Goal: Task Accomplishment & Management: Use online tool/utility

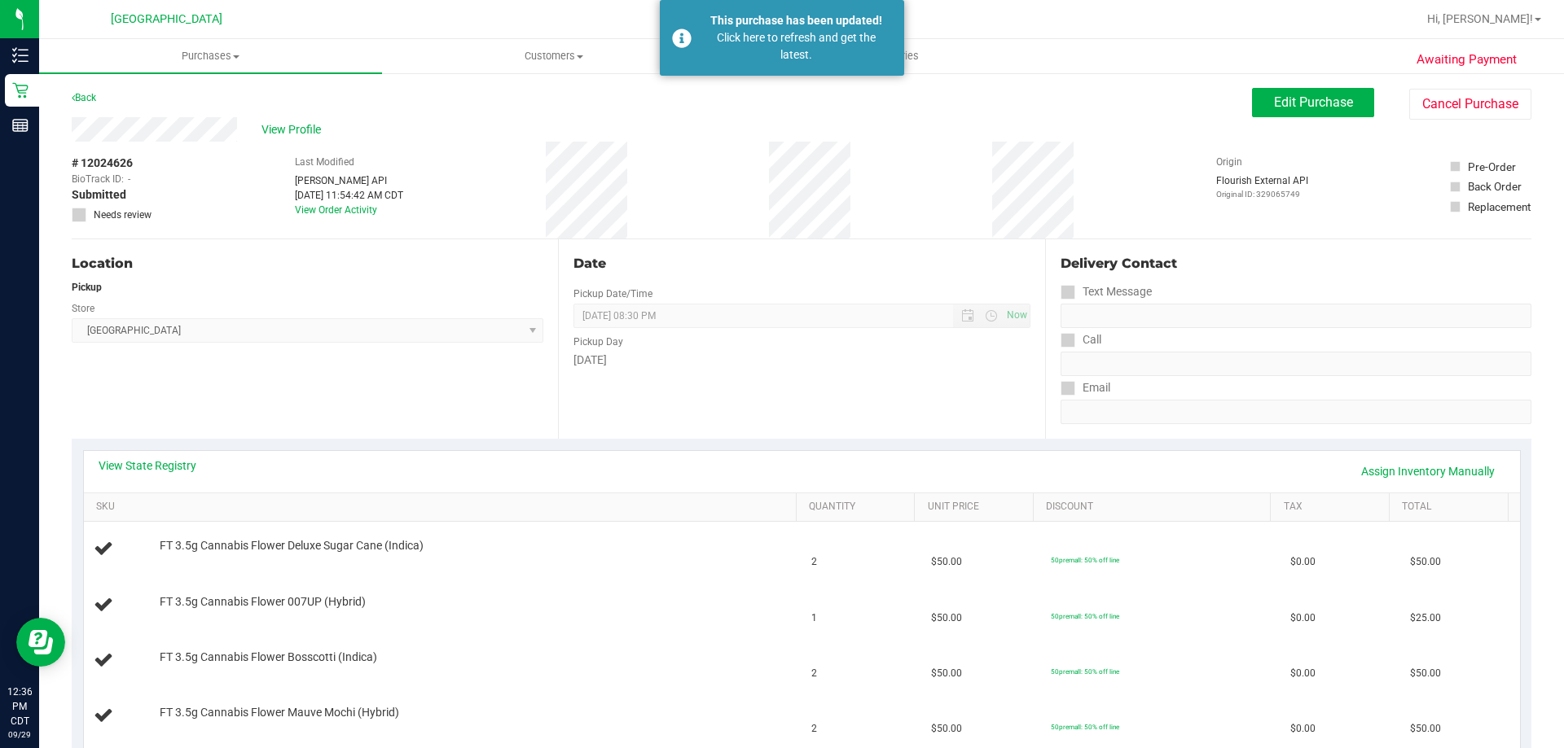
scroll to position [326, 0]
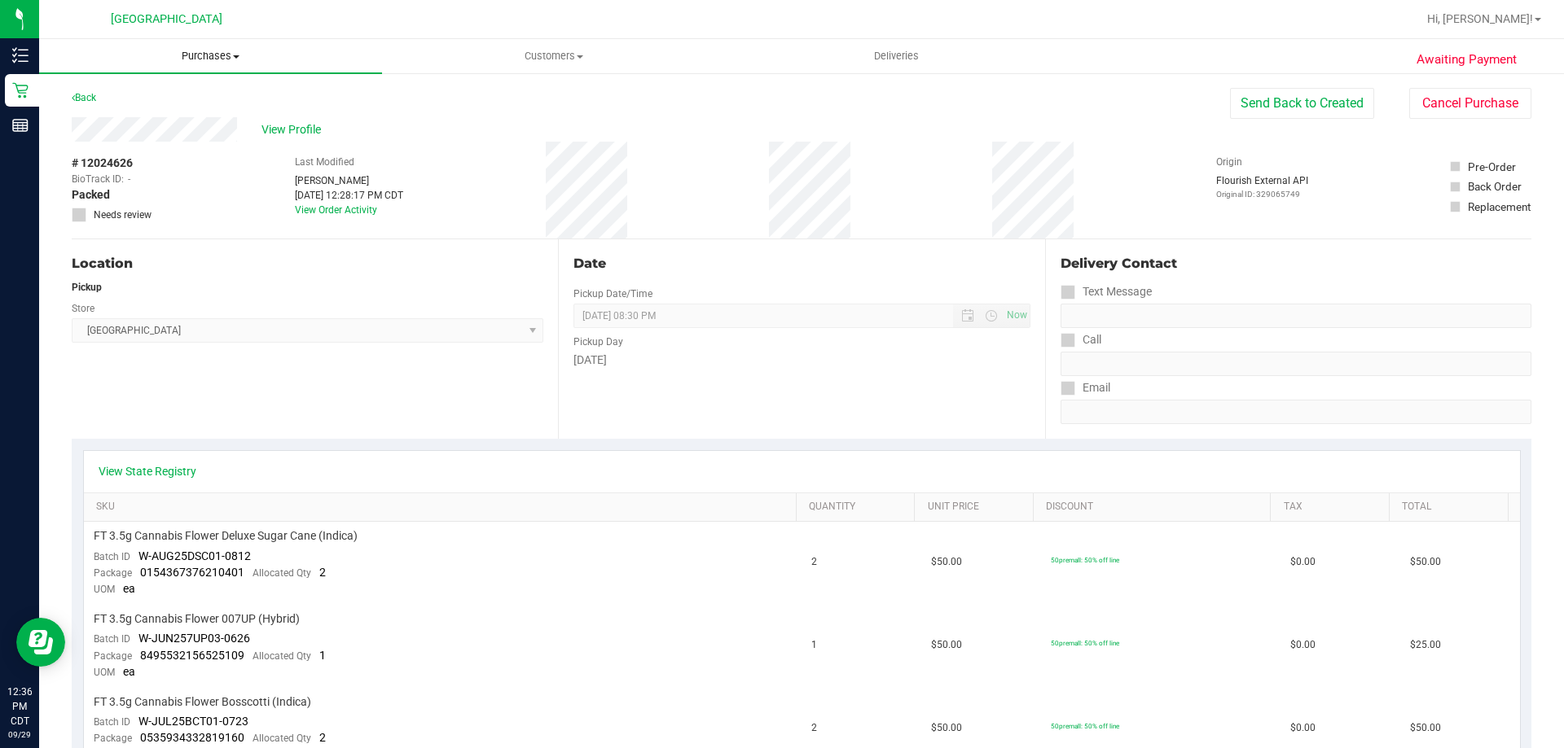
click at [206, 61] on span "Purchases" at bounding box center [210, 56] width 343 height 15
click at [200, 112] on li "Fulfillment" at bounding box center [210, 118] width 343 height 20
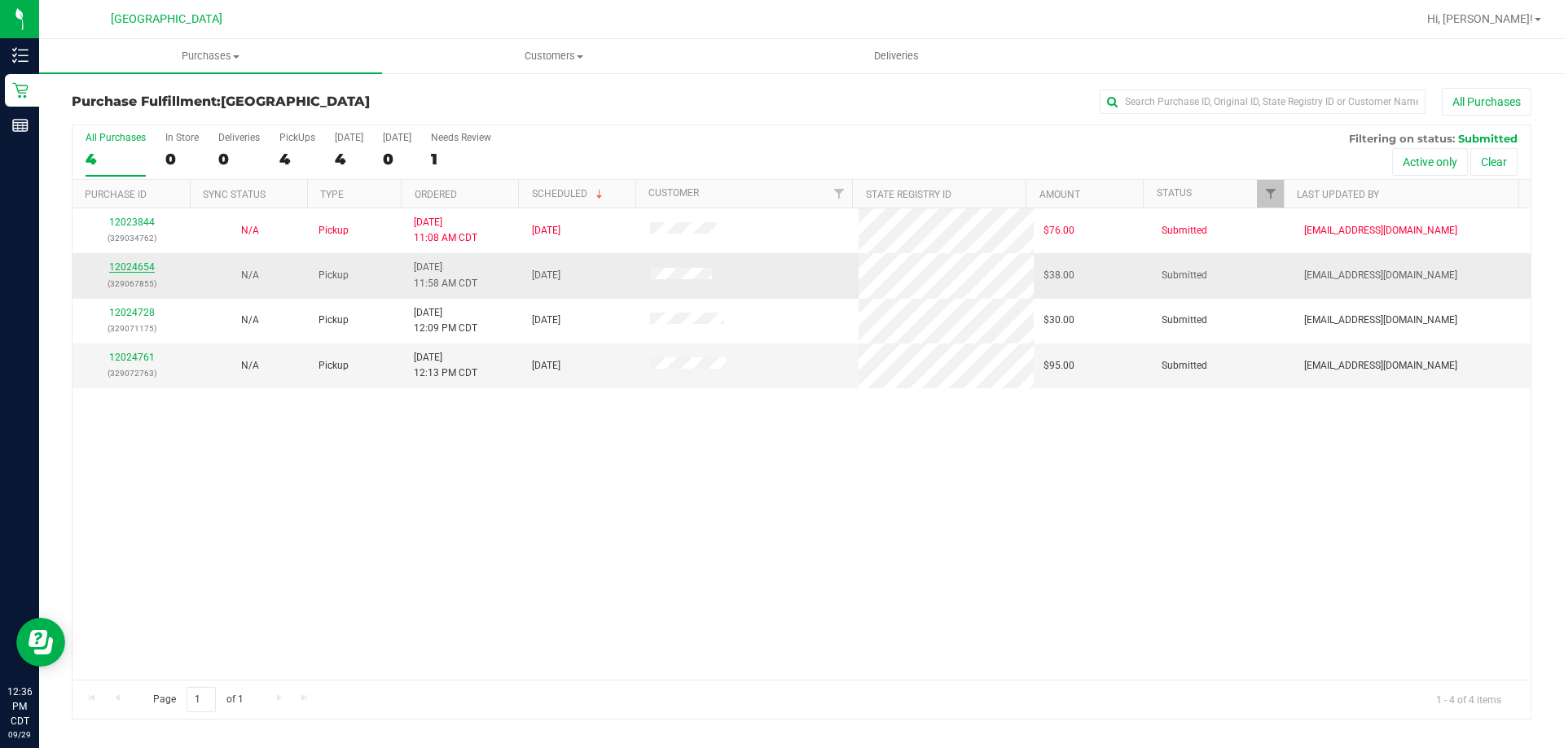
click at [135, 269] on link "12024654" at bounding box center [132, 266] width 46 height 11
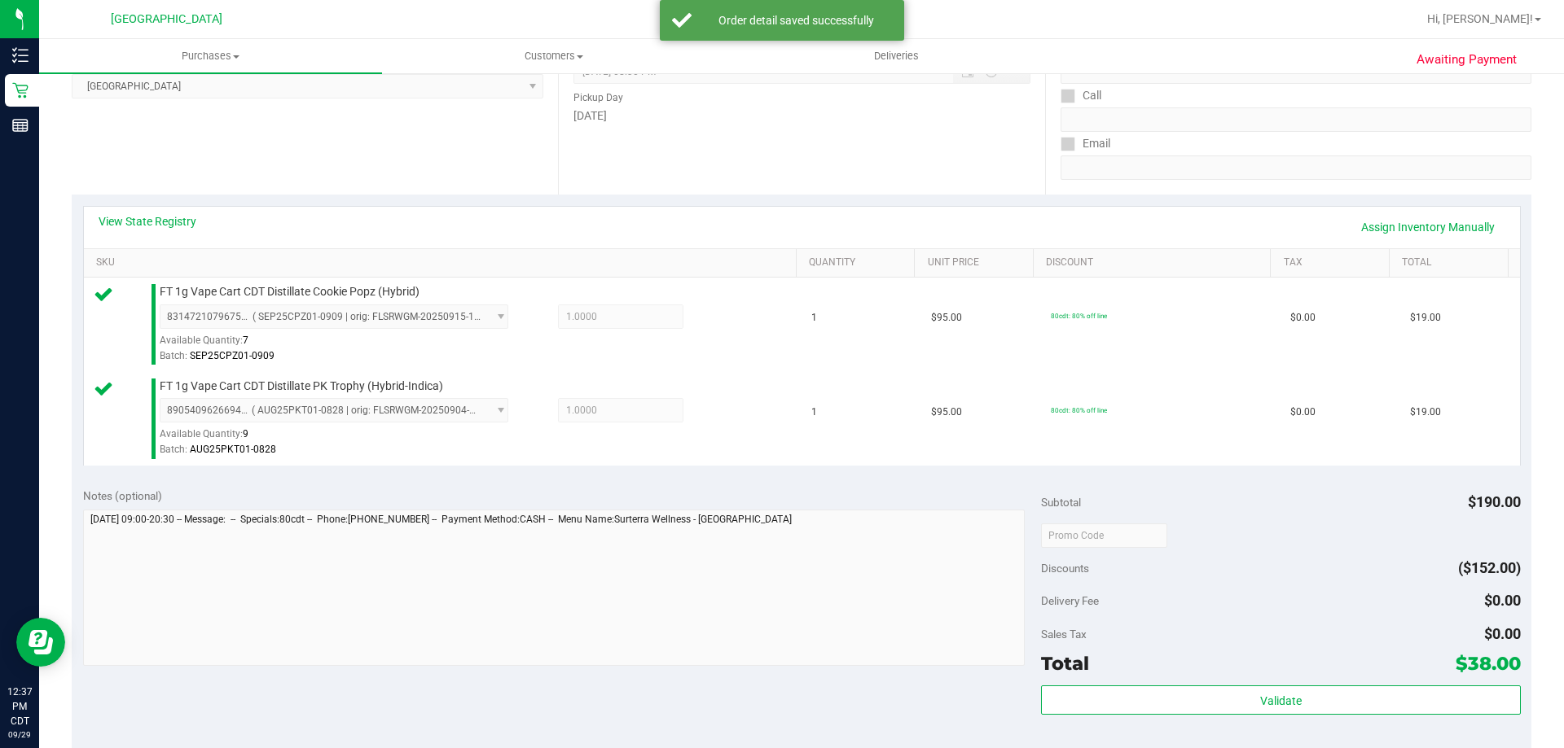
scroll to position [326, 0]
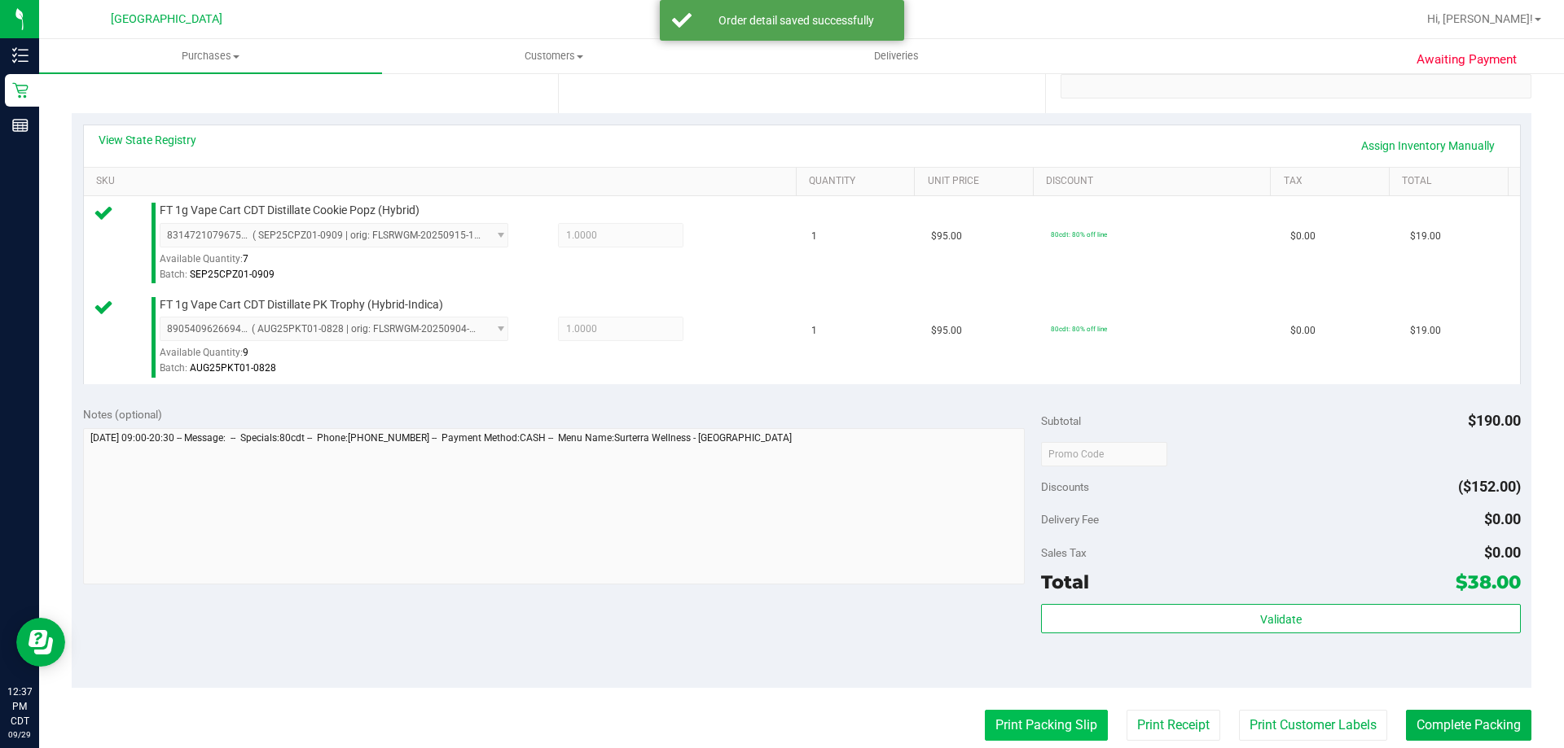
click at [1085, 739] on button "Print Packing Slip" at bounding box center [1046, 725] width 123 height 31
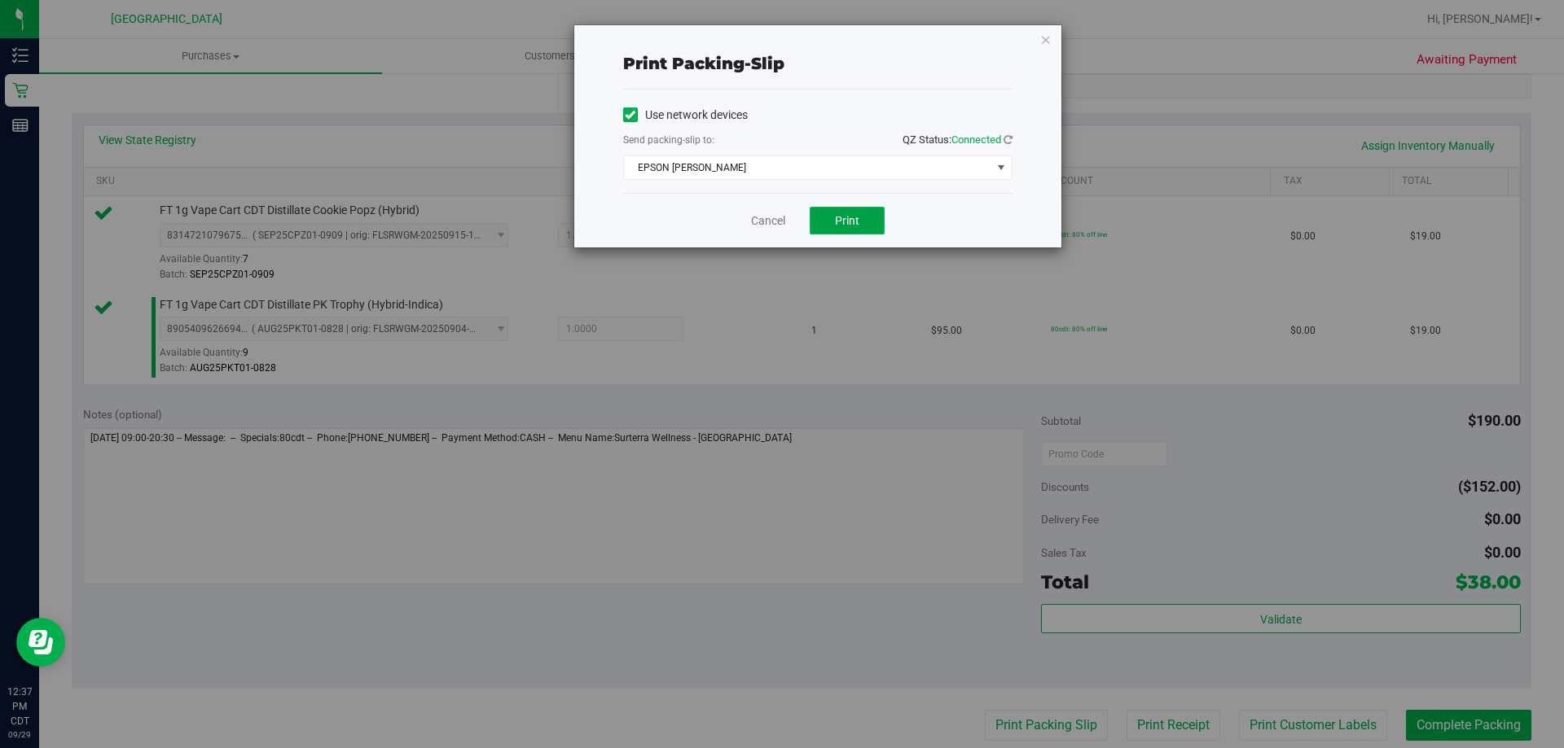
click at [841, 230] on button "Print" at bounding box center [846, 221] width 75 height 28
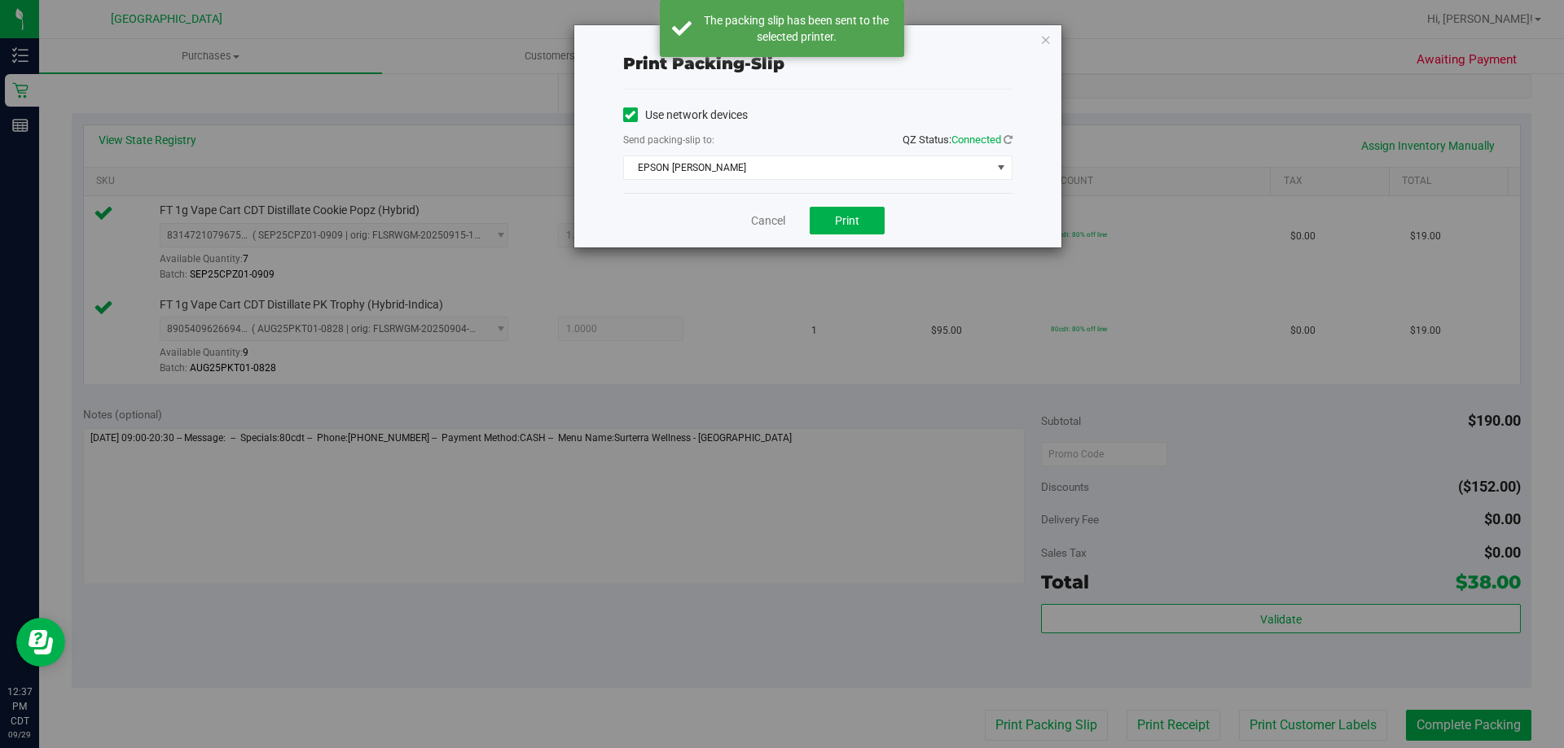
click at [1045, 37] on icon "button" at bounding box center [1045, 39] width 11 height 20
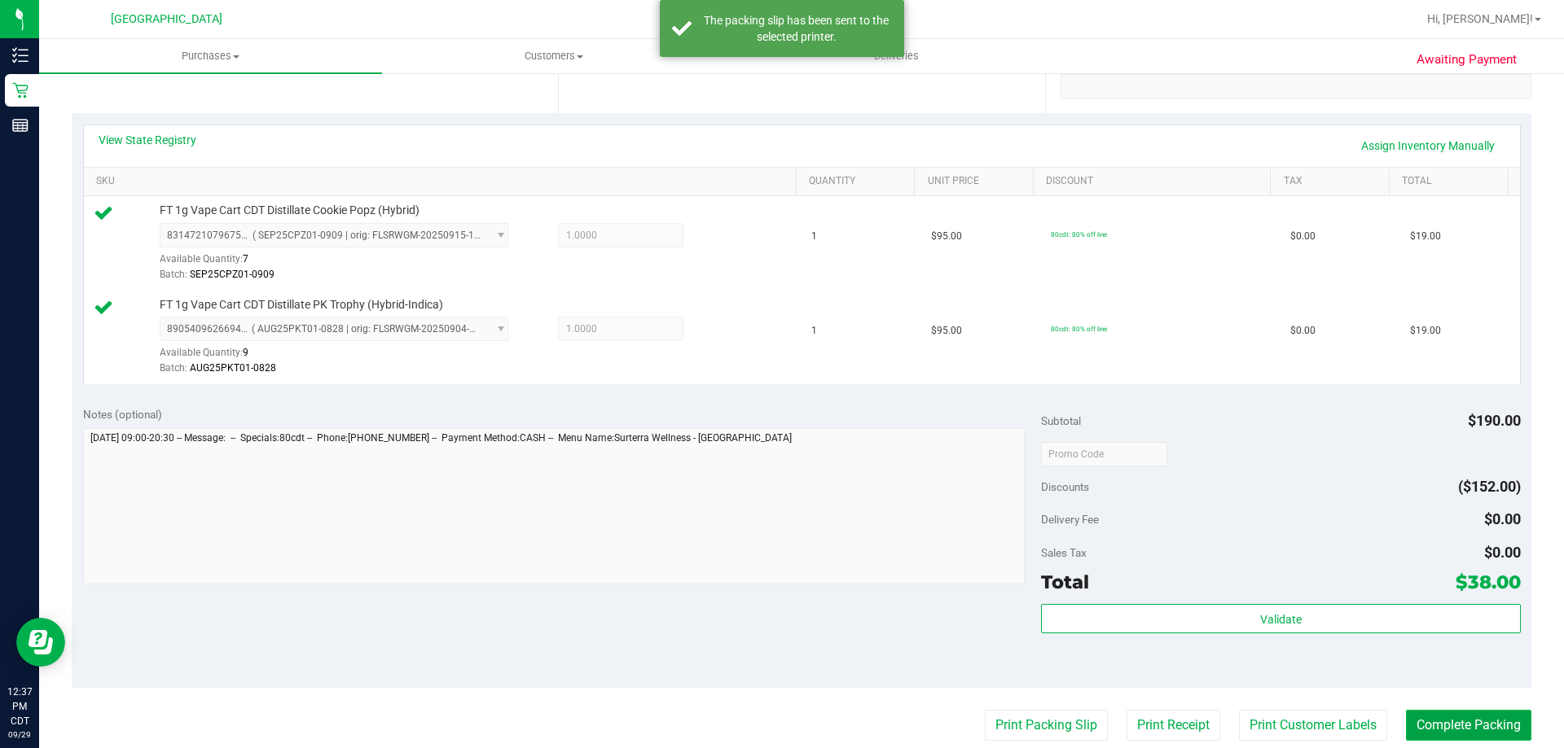
click at [1450, 722] on button "Complete Packing" at bounding box center [1468, 725] width 125 height 31
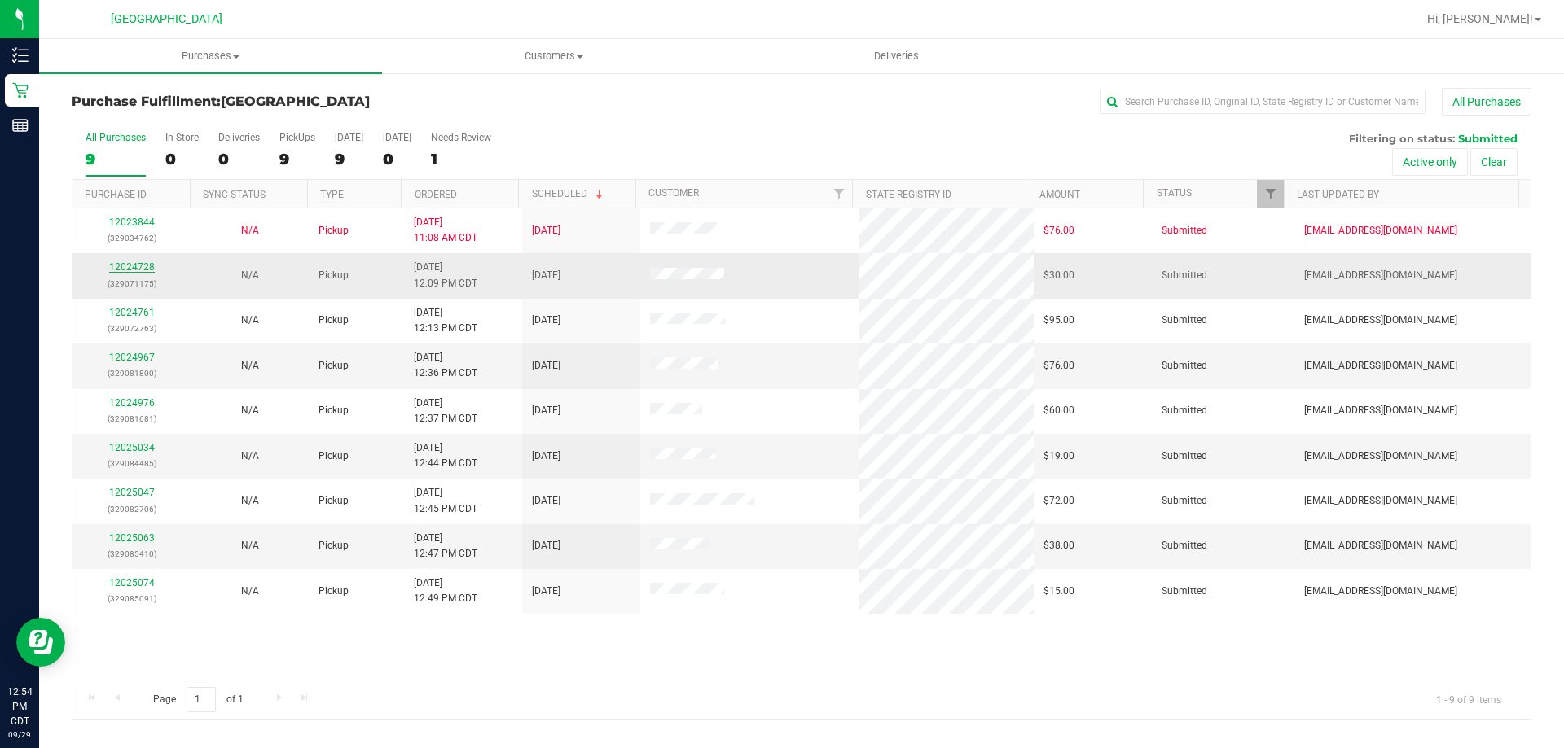
click at [131, 261] on link "12024728" at bounding box center [132, 266] width 46 height 11
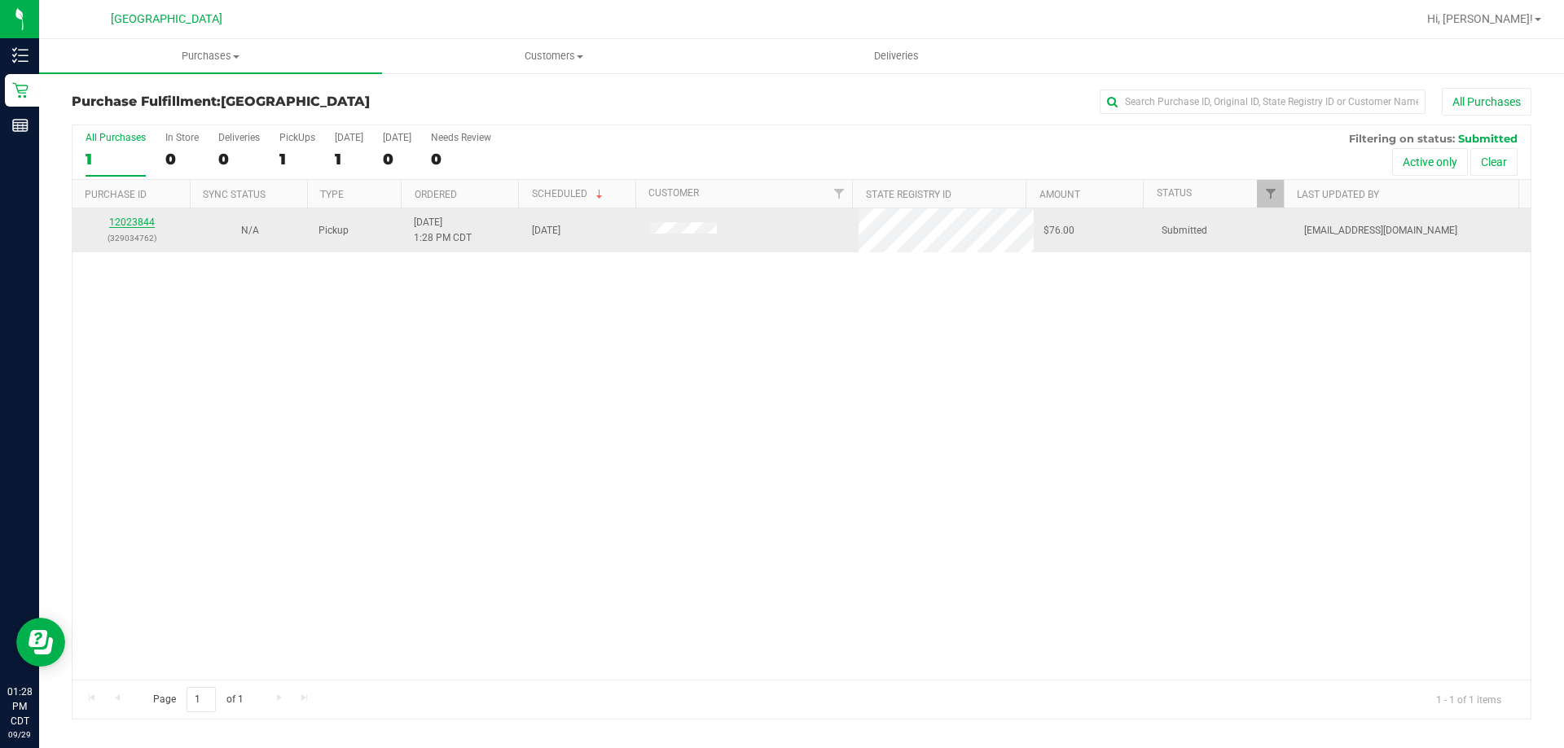
click at [133, 222] on link "12023844" at bounding box center [132, 222] width 46 height 11
